Goal: Transaction & Acquisition: Purchase product/service

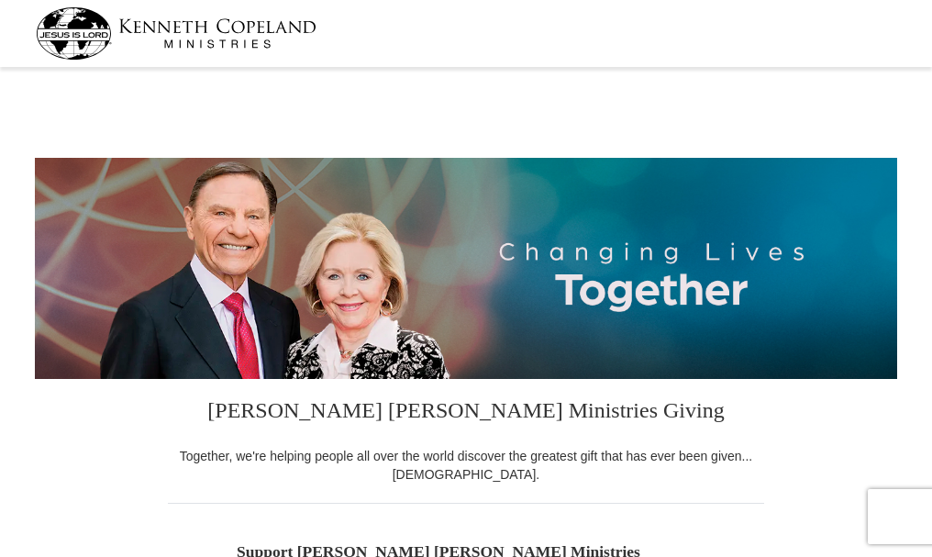
select select "CA"
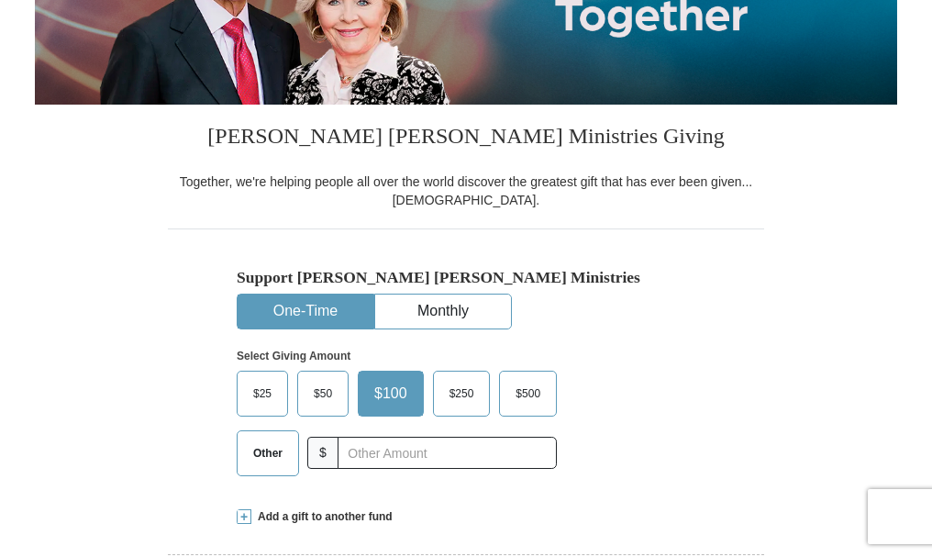
scroll to position [275, 0]
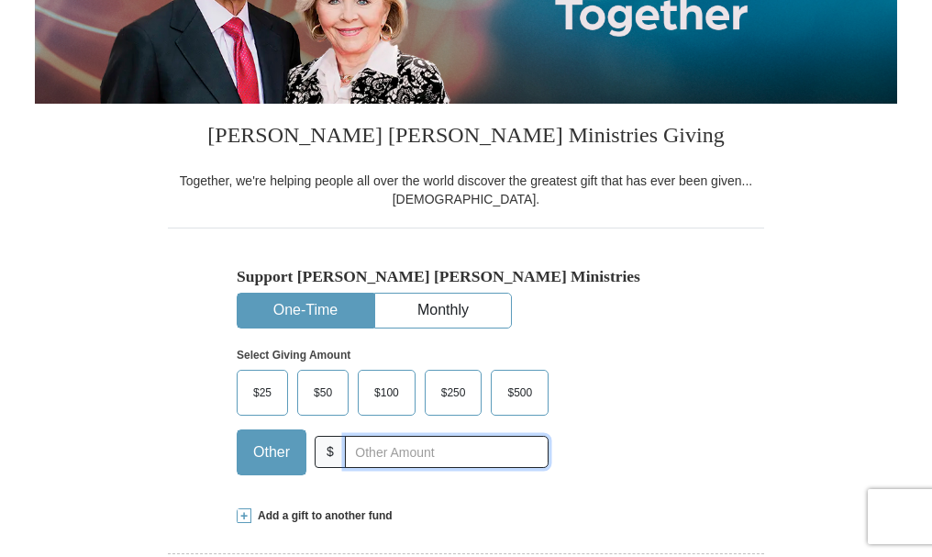
click at [402, 450] on input "text" at bounding box center [447, 452] width 204 height 32
type input "100.00"
click at [390, 408] on label "$100" at bounding box center [387, 393] width 56 height 44
click at [0, 0] on input "$100" at bounding box center [0, 0] width 0 height 0
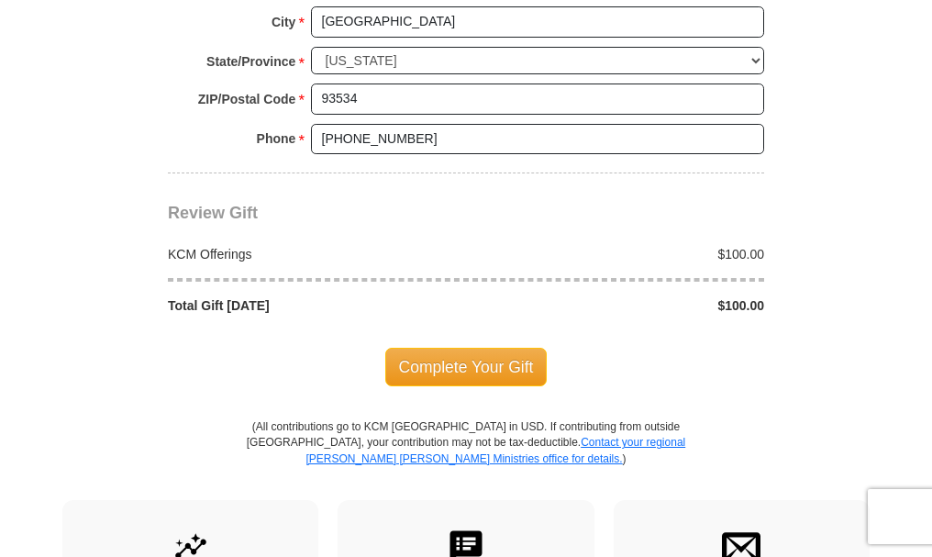
scroll to position [1559, 0]
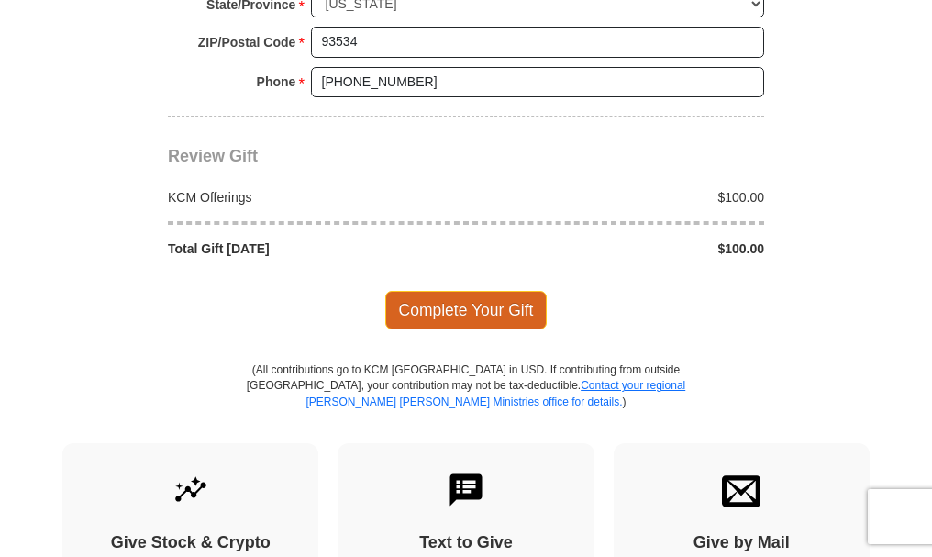
click at [459, 316] on span "Complete Your Gift" at bounding box center [466, 310] width 162 height 39
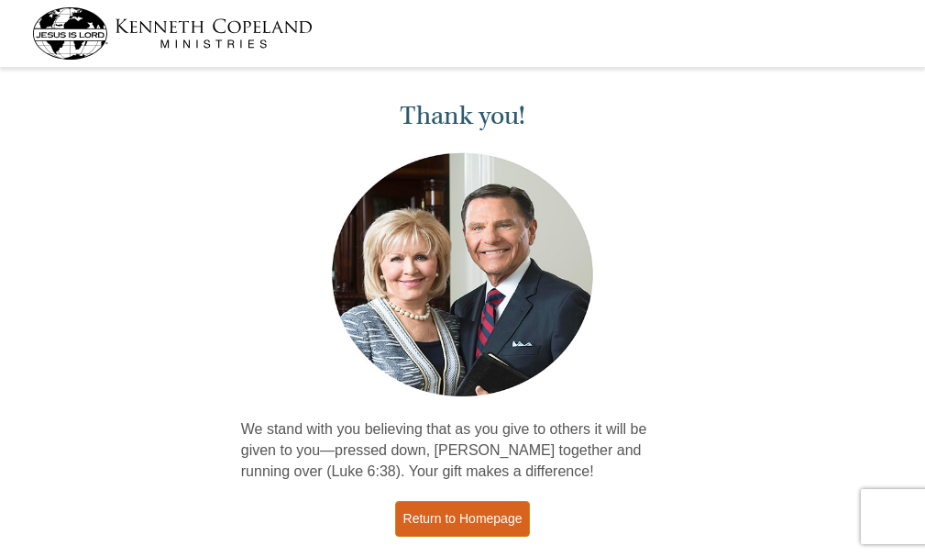
click at [460, 520] on link "Return to Homepage" at bounding box center [463, 519] width 136 height 36
